Goal: Understand site structure: Understand site structure

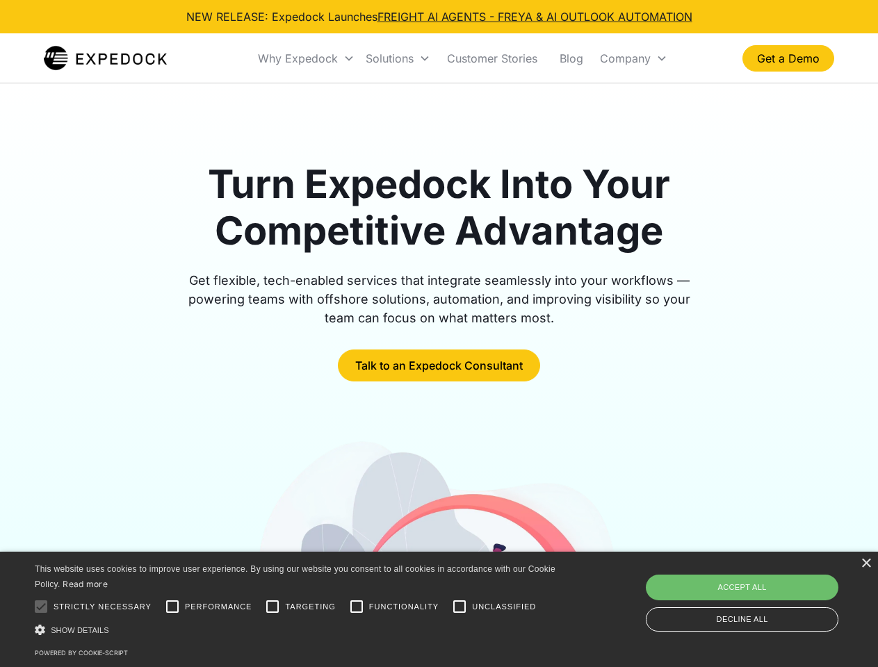
click at [307, 58] on div "Why Expedock" at bounding box center [298, 58] width 80 height 14
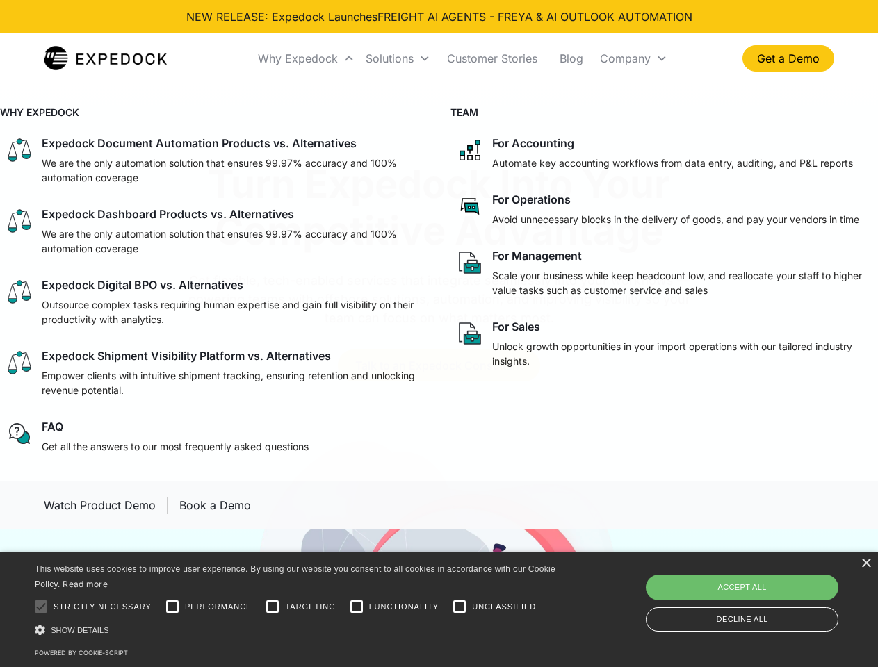
click at [398, 58] on div "Solutions" at bounding box center [390, 58] width 48 height 14
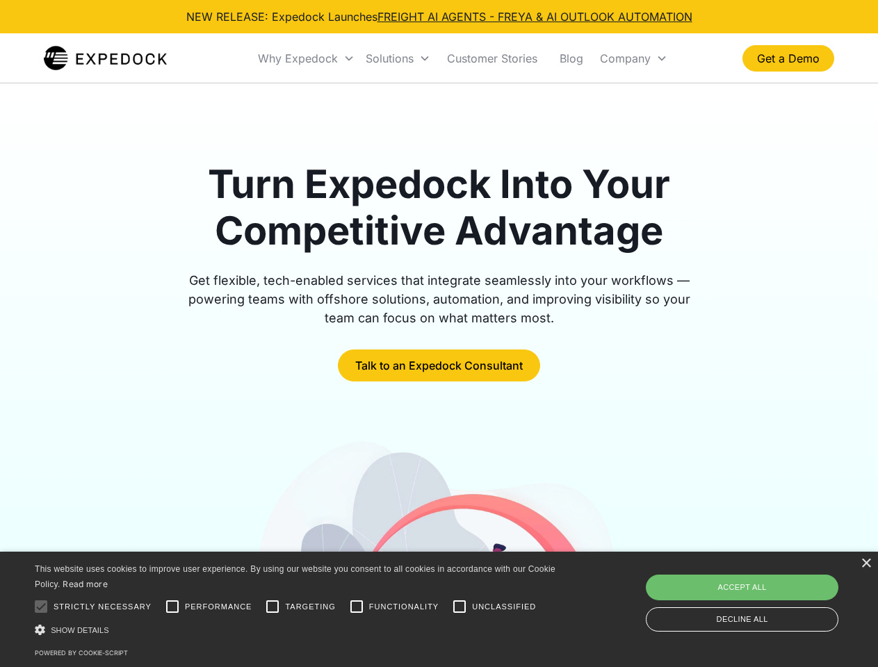
click at [633, 58] on div "Company" at bounding box center [625, 58] width 51 height 14
click at [41, 607] on div at bounding box center [41, 607] width 28 height 28
click at [172, 607] on input "Performance" at bounding box center [173, 607] width 28 height 28
checkbox input "true"
click at [273, 607] on input "Targeting" at bounding box center [273, 607] width 28 height 28
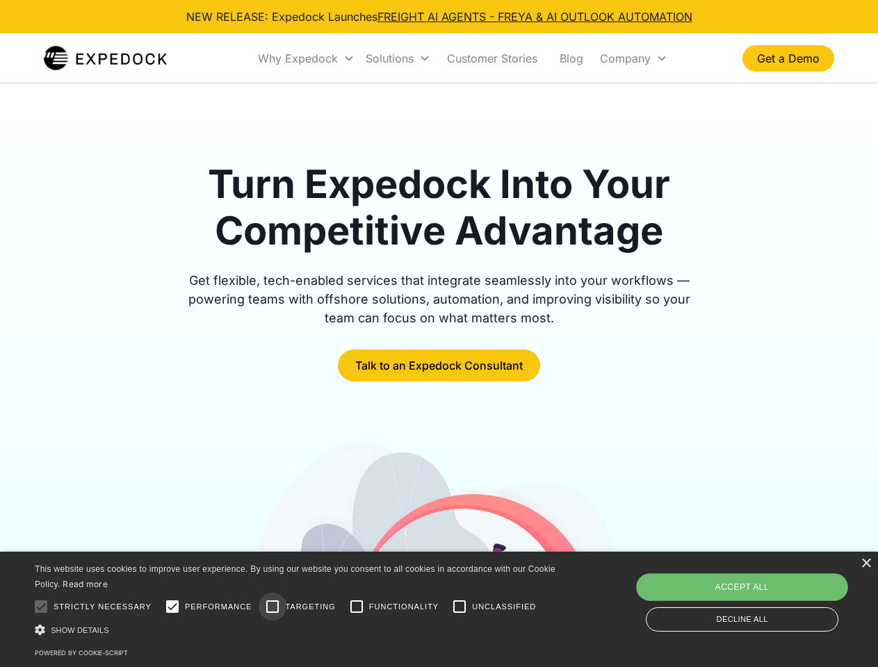
checkbox input "true"
click at [357, 607] on input "Functionality" at bounding box center [357, 607] width 28 height 28
checkbox input "true"
click at [460, 607] on input "Unclassified" at bounding box center [460, 607] width 28 height 28
checkbox input "true"
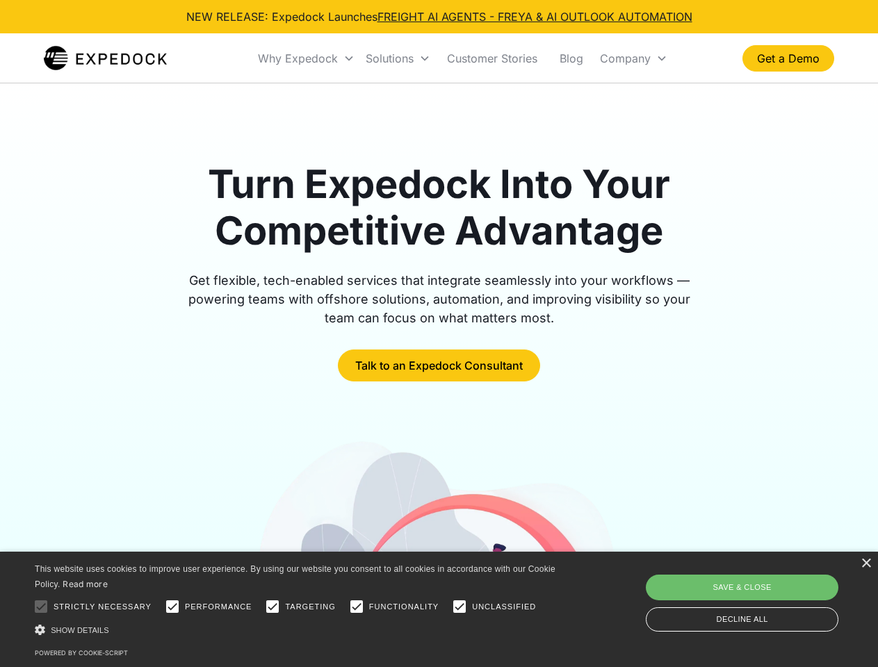
click at [298, 630] on div "Show details Hide details" at bounding box center [298, 630] width 526 height 15
